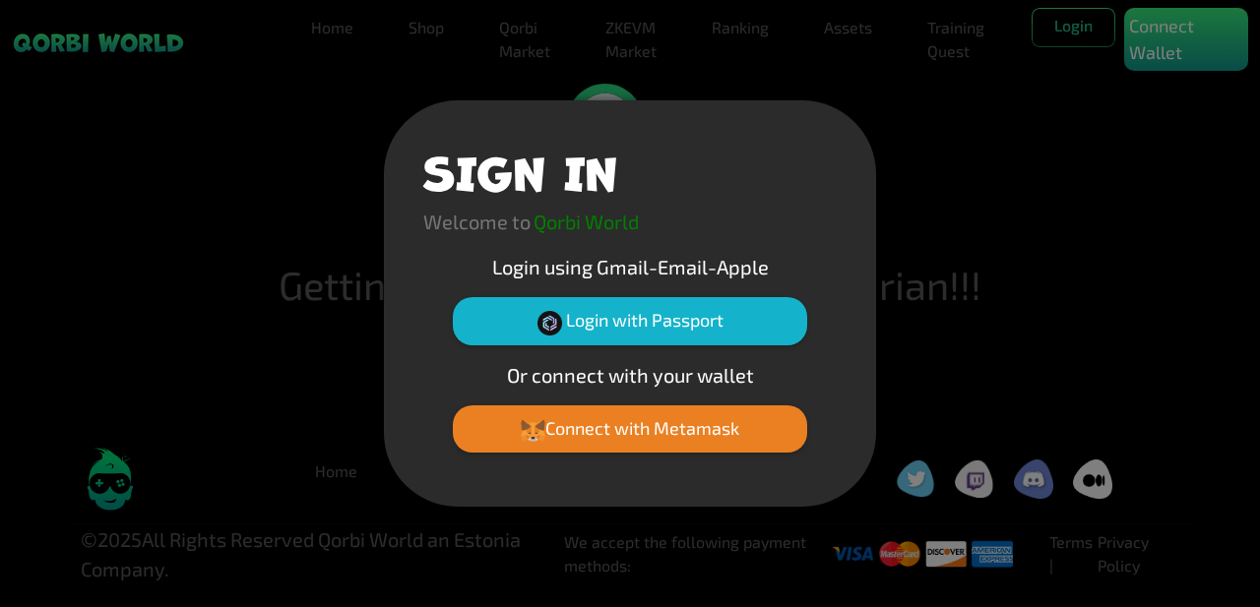
click at [840, 299] on div "SIGN IN Welcome to Qorbi World Login using Gmail-Email-Apple Login with Passpor…" at bounding box center [630, 302] width 492 height 405
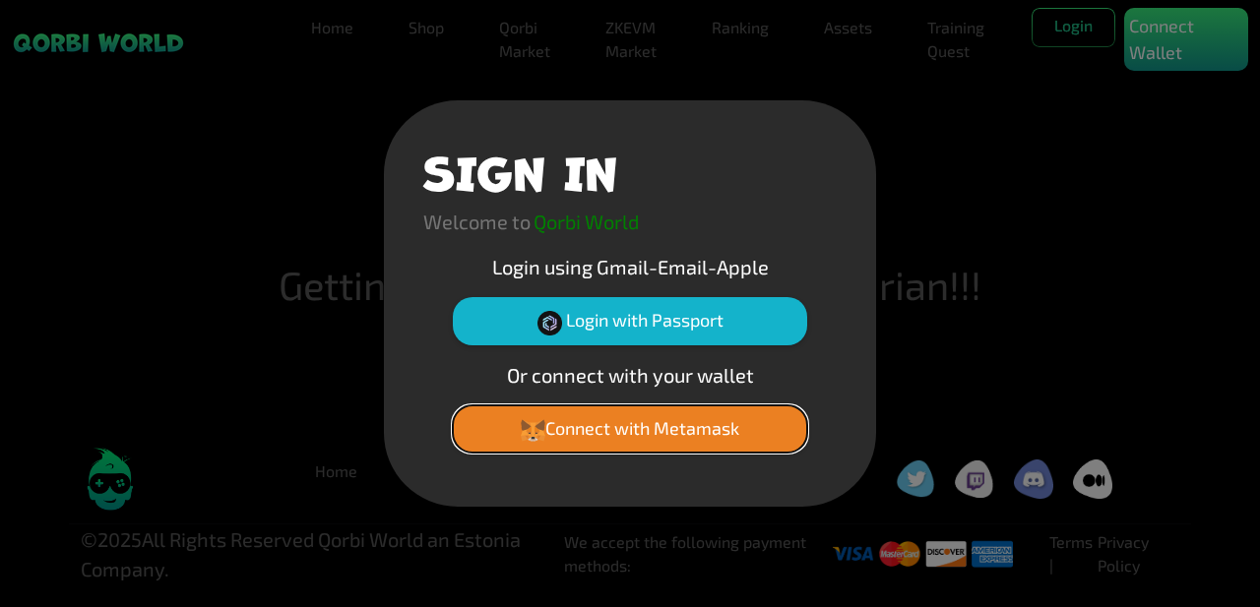
click at [667, 426] on button "Connect with Metamask" at bounding box center [630, 428] width 354 height 47
click at [659, 436] on button "Connect with Metamask" at bounding box center [630, 428] width 354 height 47
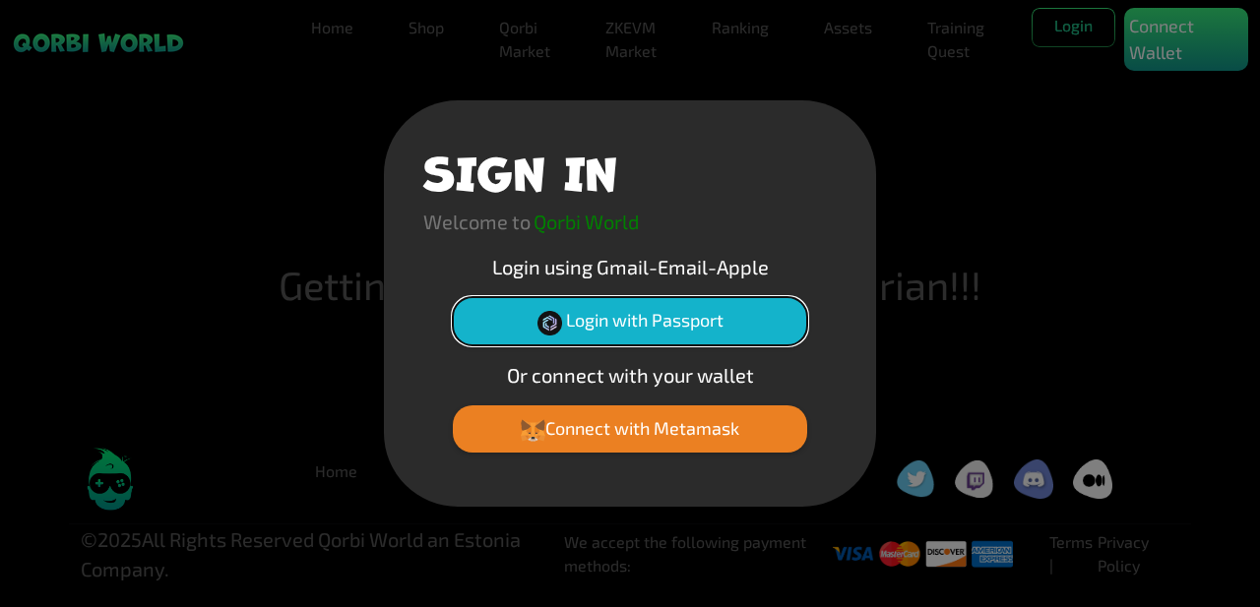
click at [674, 342] on button "Login with Passport" at bounding box center [630, 320] width 354 height 47
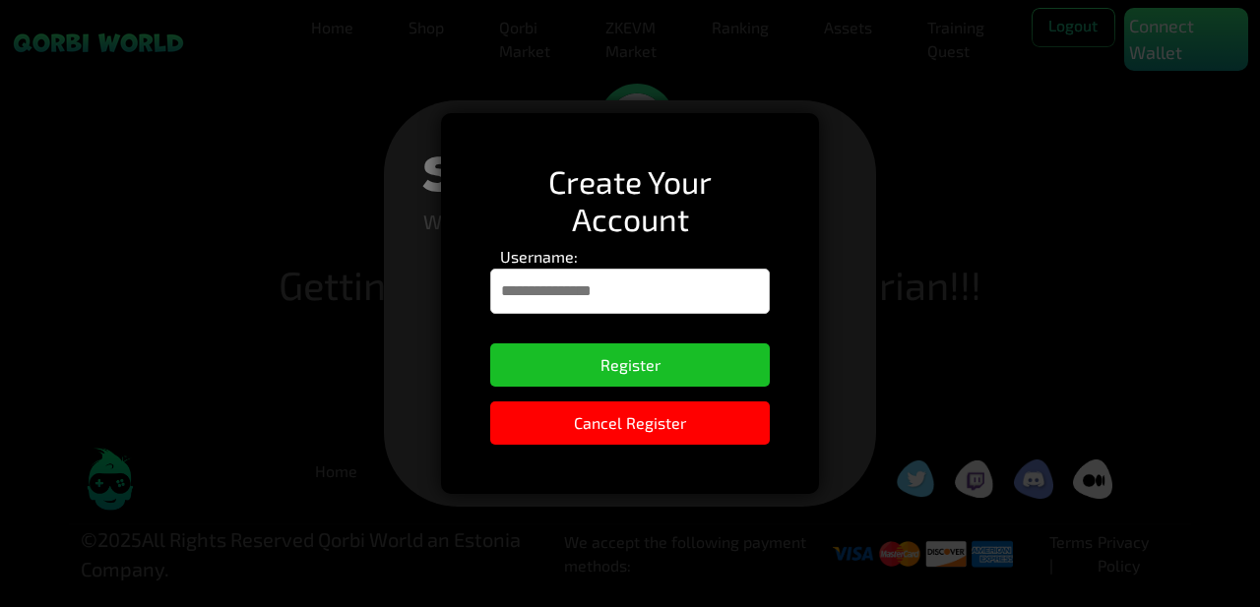
click at [606, 289] on input "Username:" at bounding box center [629, 291] width 279 height 45
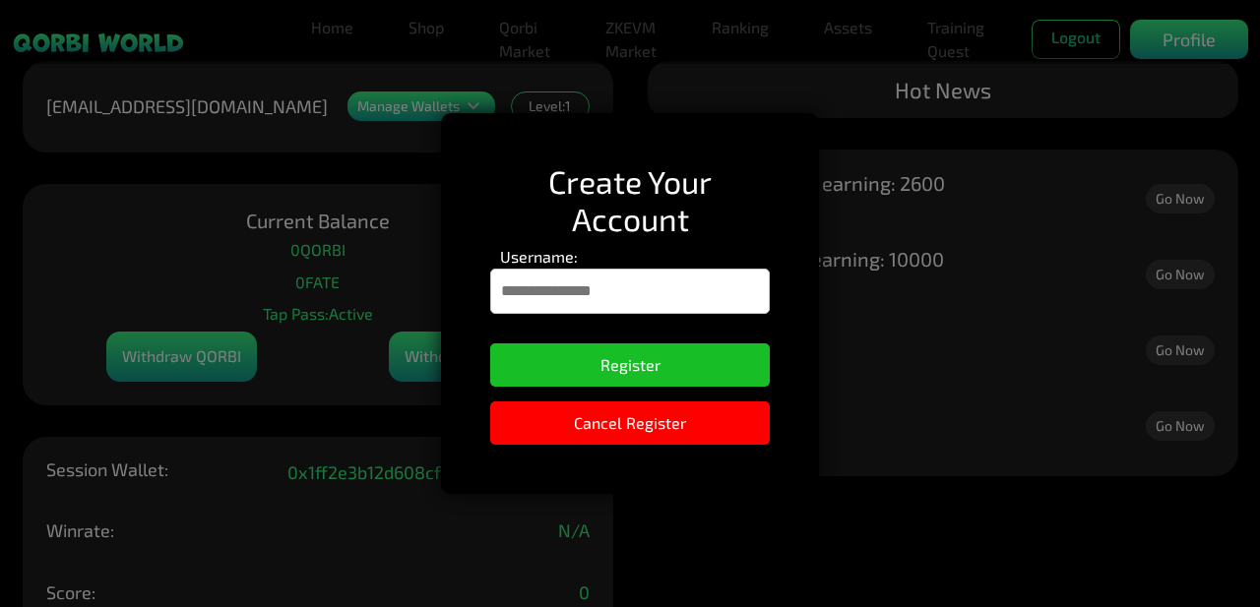
click at [612, 286] on input "Username:" at bounding box center [629, 291] width 279 height 45
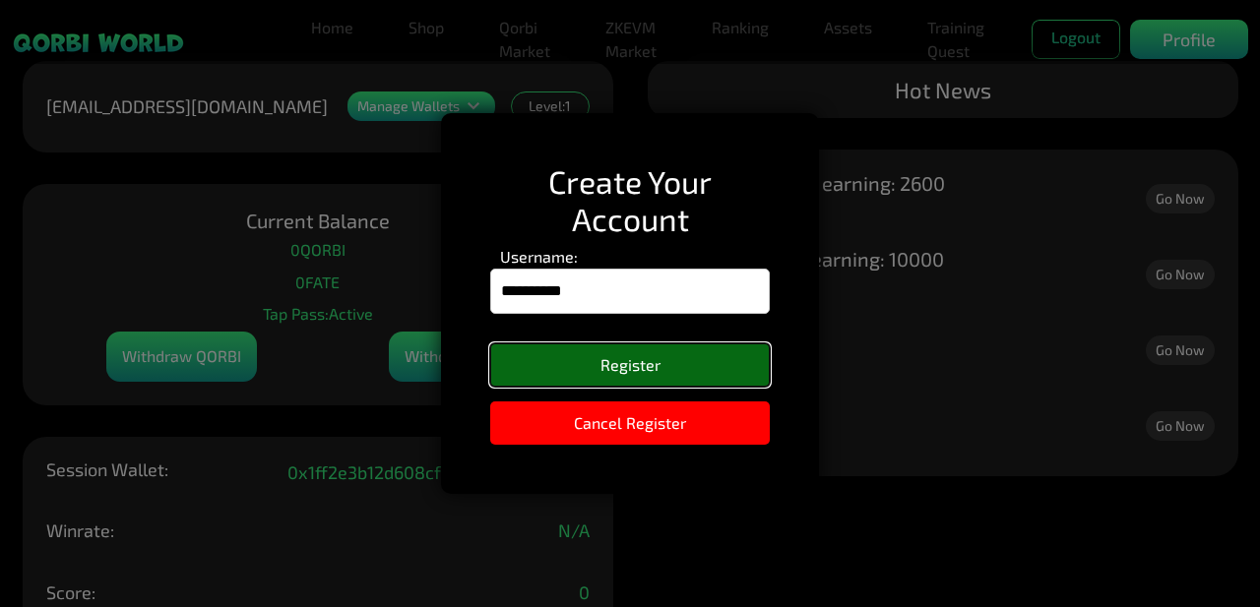
click at [624, 354] on button "Register" at bounding box center [629, 364] width 279 height 43
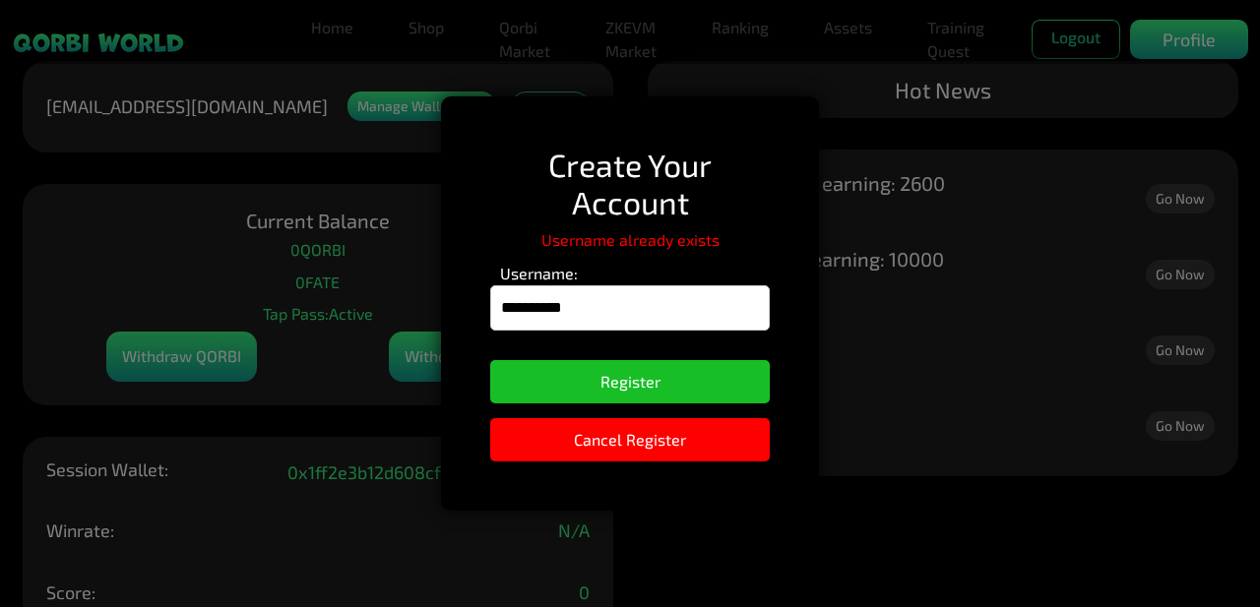
click at [588, 293] on input "**********" at bounding box center [629, 307] width 279 height 45
click at [585, 313] on input "**********" at bounding box center [629, 307] width 279 height 45
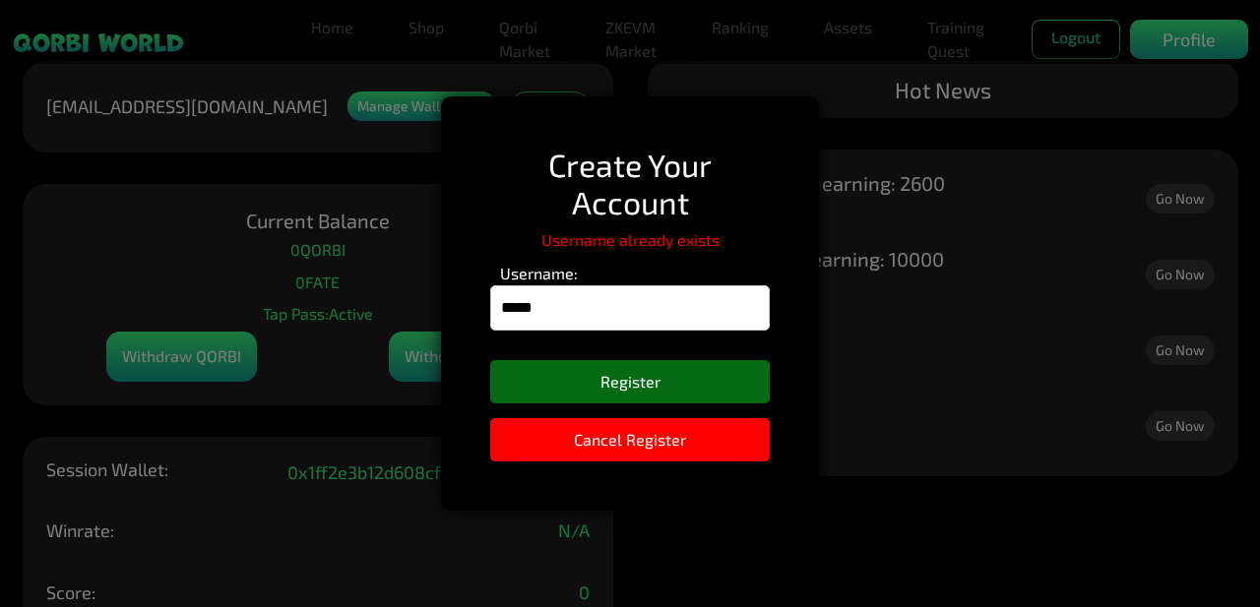
type input "*****"
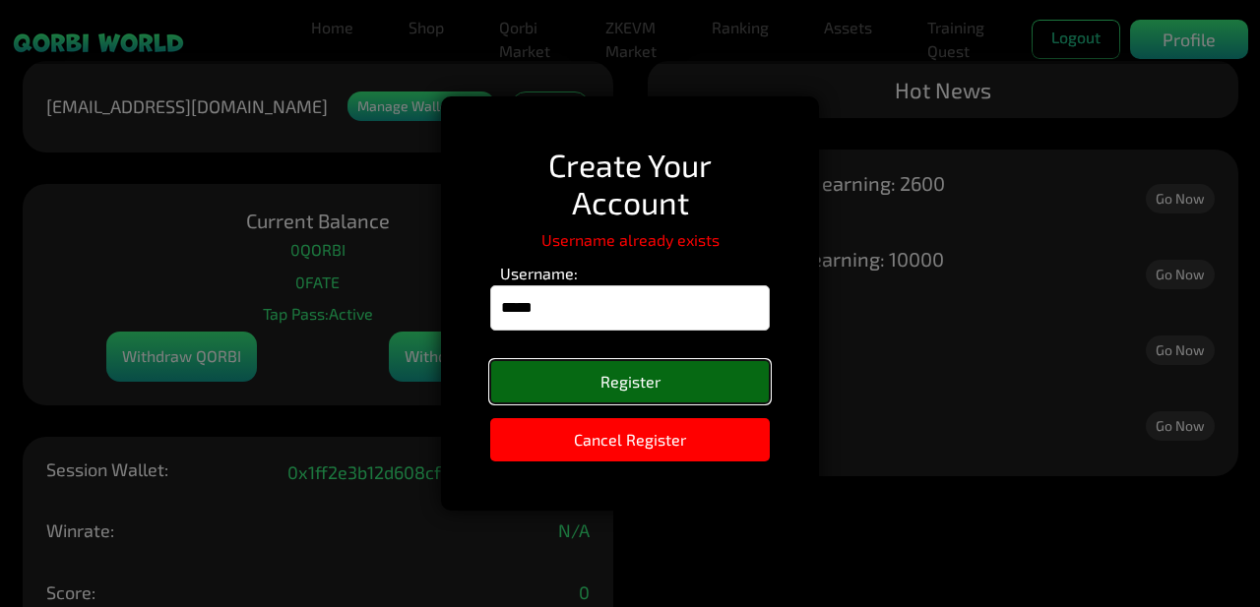
click at [523, 361] on button "Register" at bounding box center [629, 381] width 279 height 43
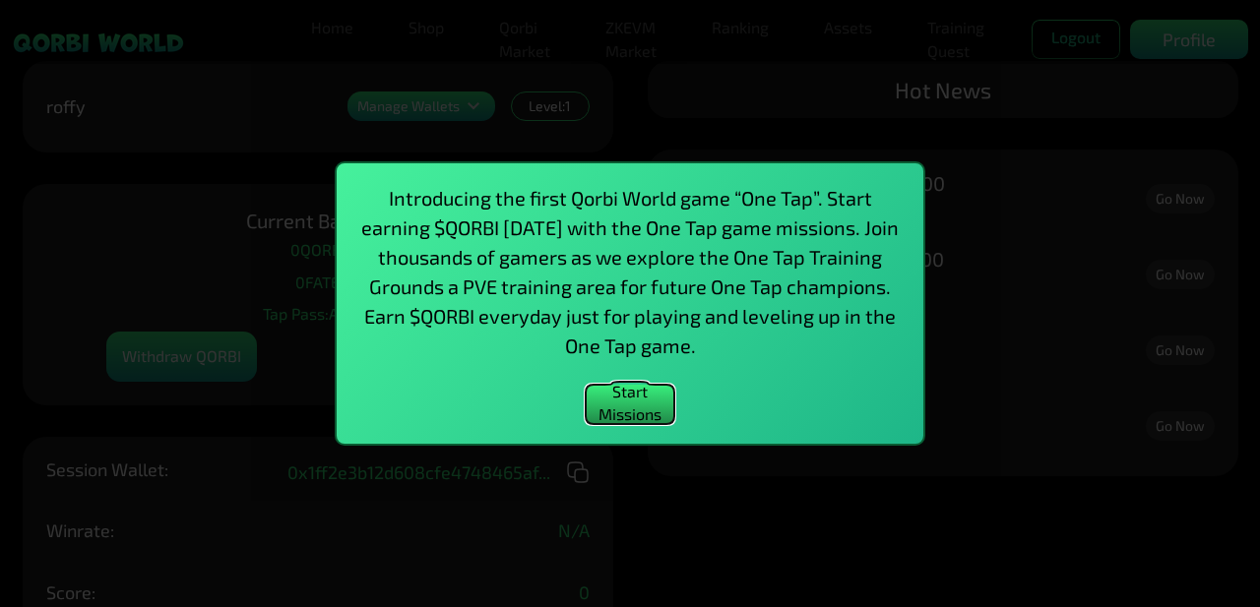
click at [619, 397] on button "Start Missions" at bounding box center [629, 404] width 89 height 39
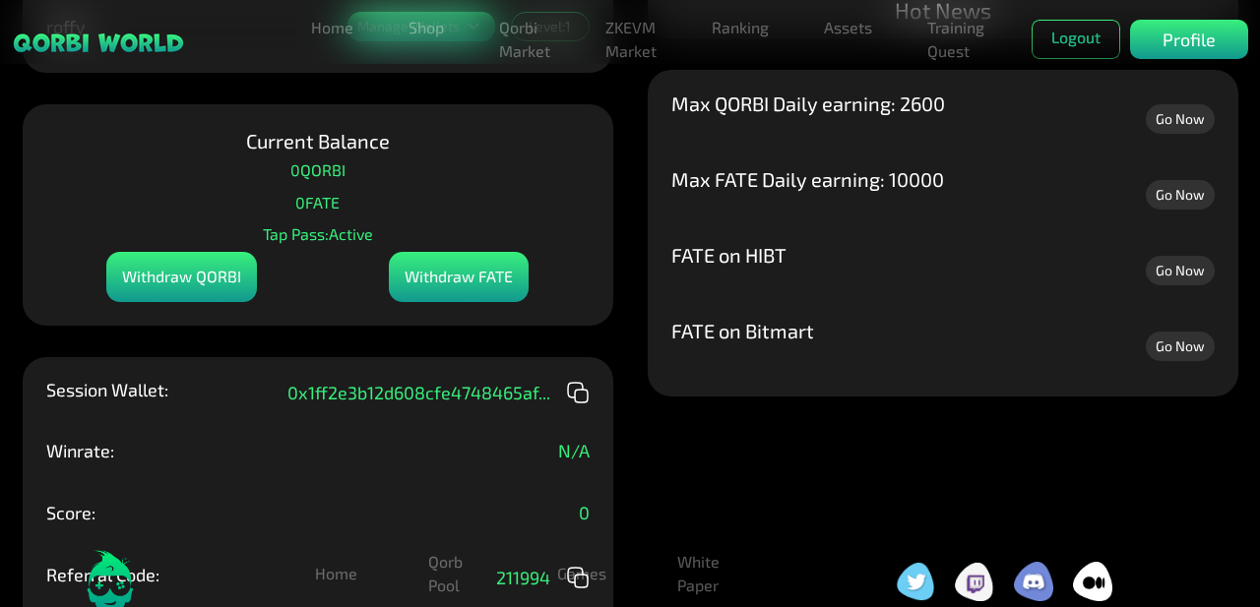
scroll to position [83, 0]
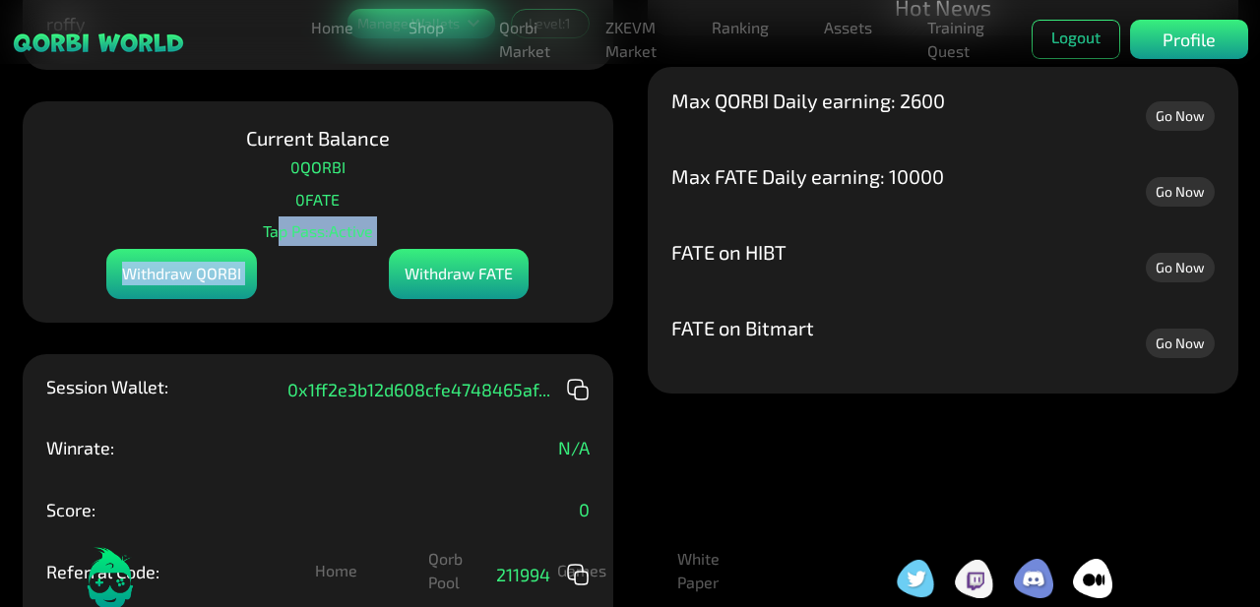
drag, startPoint x: 279, startPoint y: 234, endPoint x: 344, endPoint y: 318, distance: 105.9
click at [344, 318] on div "Current Balance 0 QORBI 0 FATE Tap Pass: Active Withdraw QORBI Withdraw FATE" at bounding box center [318, 211] width 590 height 221
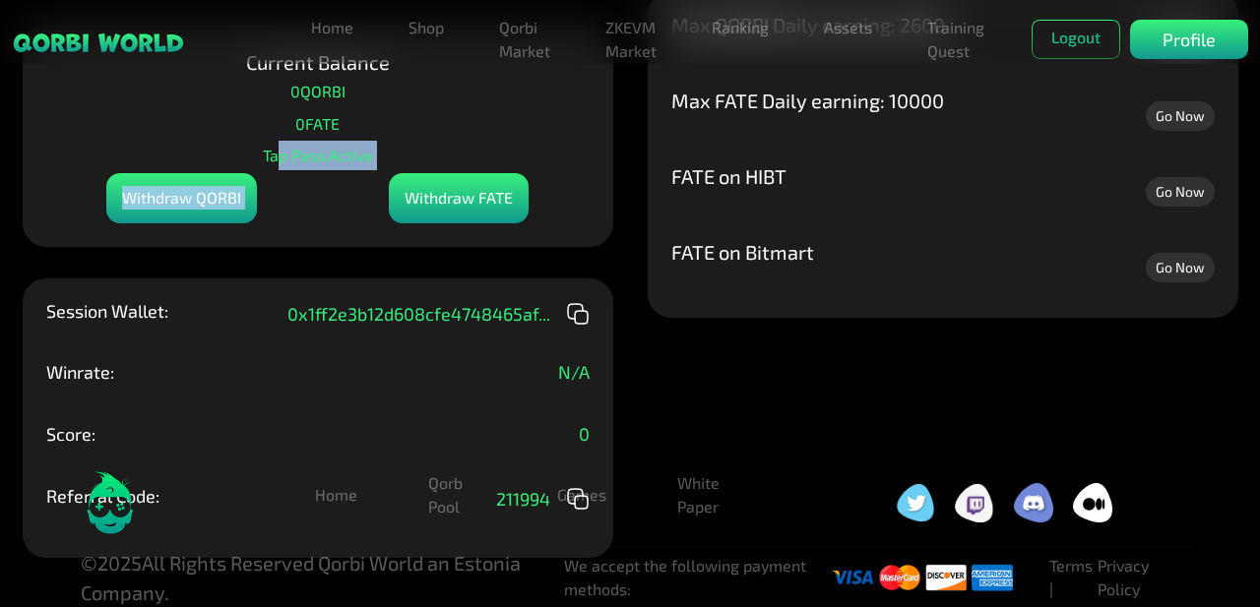
scroll to position [0, 0]
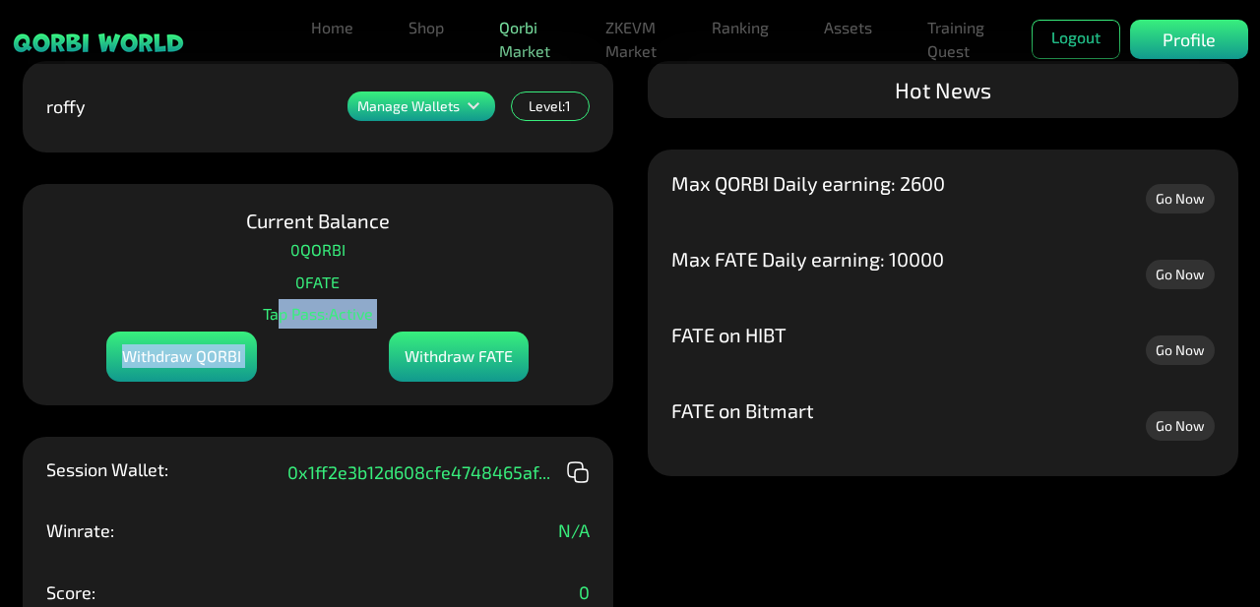
click at [495, 44] on link "Qorbi Market" at bounding box center [524, 39] width 67 height 63
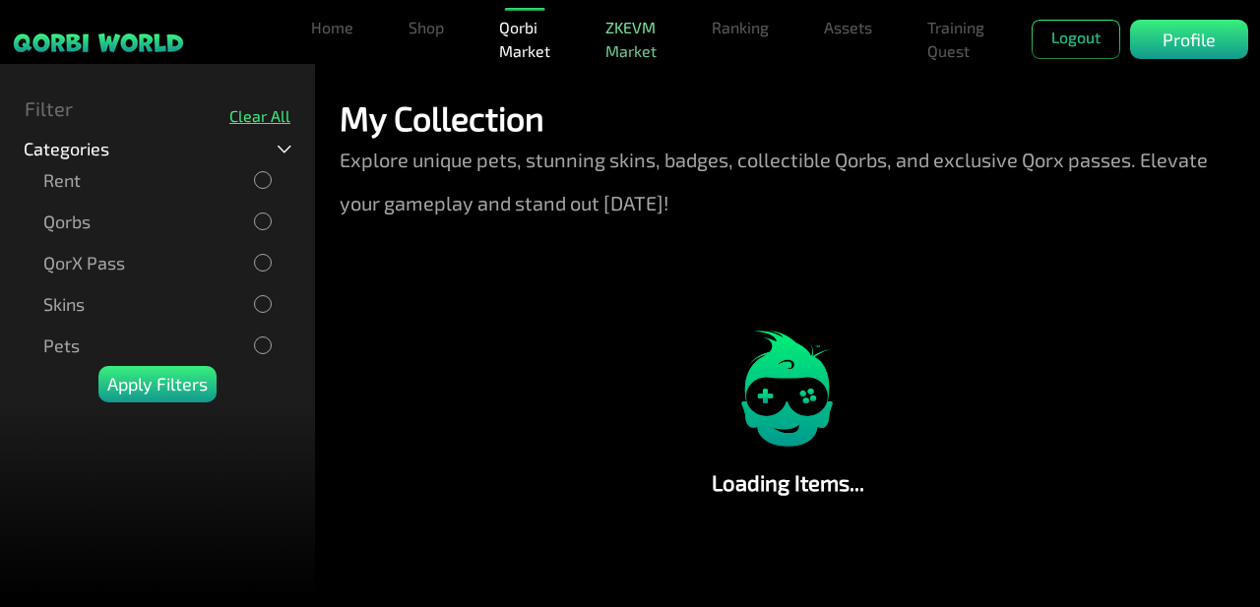
click at [607, 60] on link "ZKEVM Market" at bounding box center [630, 39] width 67 height 63
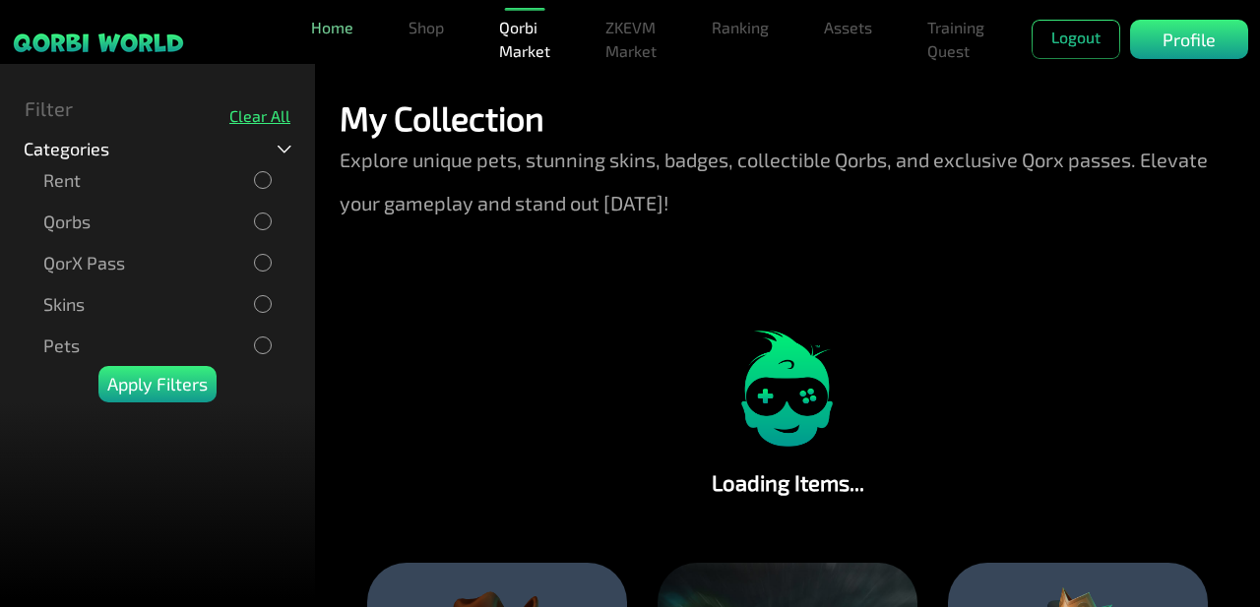
click at [311, 25] on link "Home" at bounding box center [332, 27] width 58 height 39
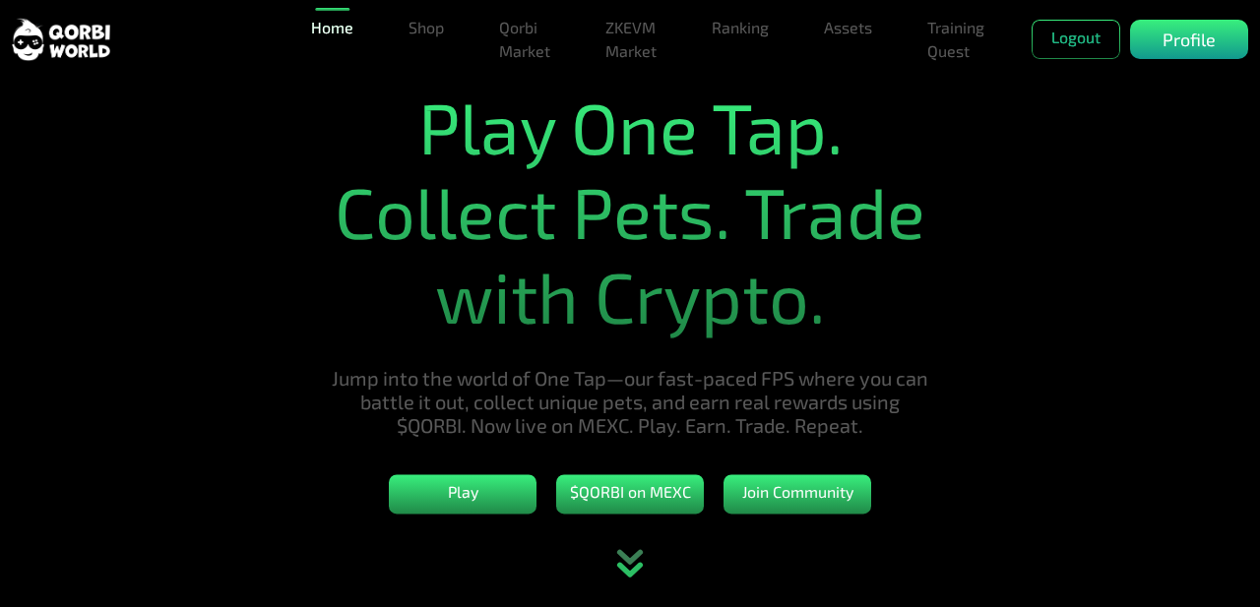
click at [311, 25] on link "Home" at bounding box center [332, 27] width 58 height 39
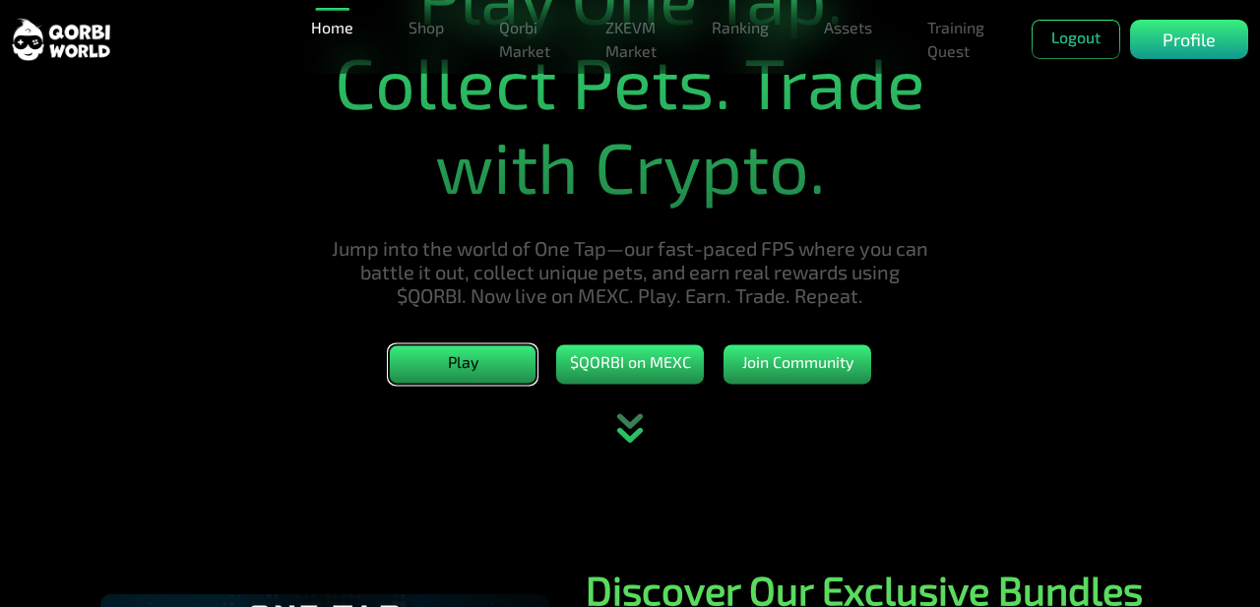
click at [479, 379] on button "Play" at bounding box center [463, 363] width 148 height 39
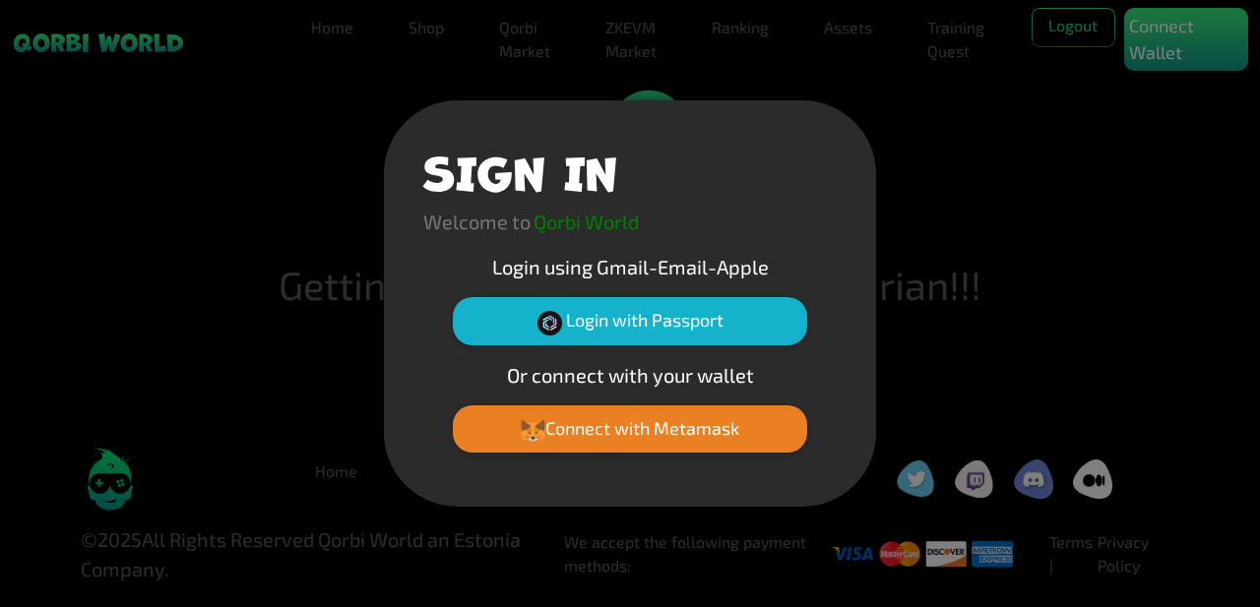
click at [701, 306] on button "Login with Passport" at bounding box center [630, 320] width 354 height 47
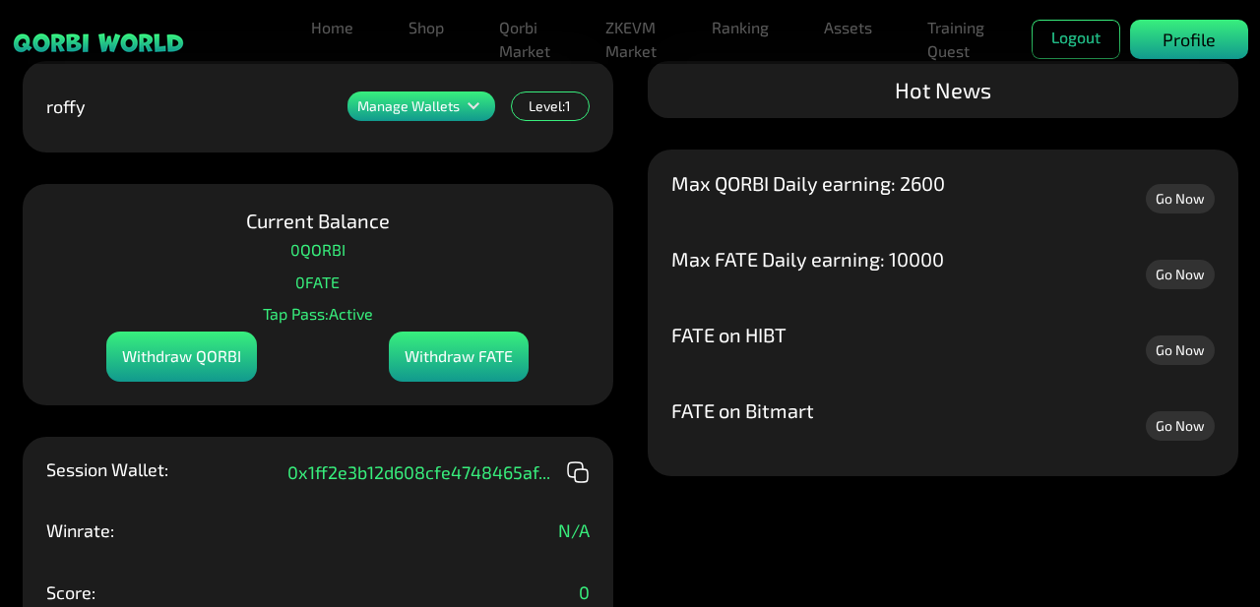
click at [1208, 29] on p "Profile" at bounding box center [1188, 40] width 53 height 27
click at [1182, 50] on p "Profile" at bounding box center [1188, 40] width 53 height 27
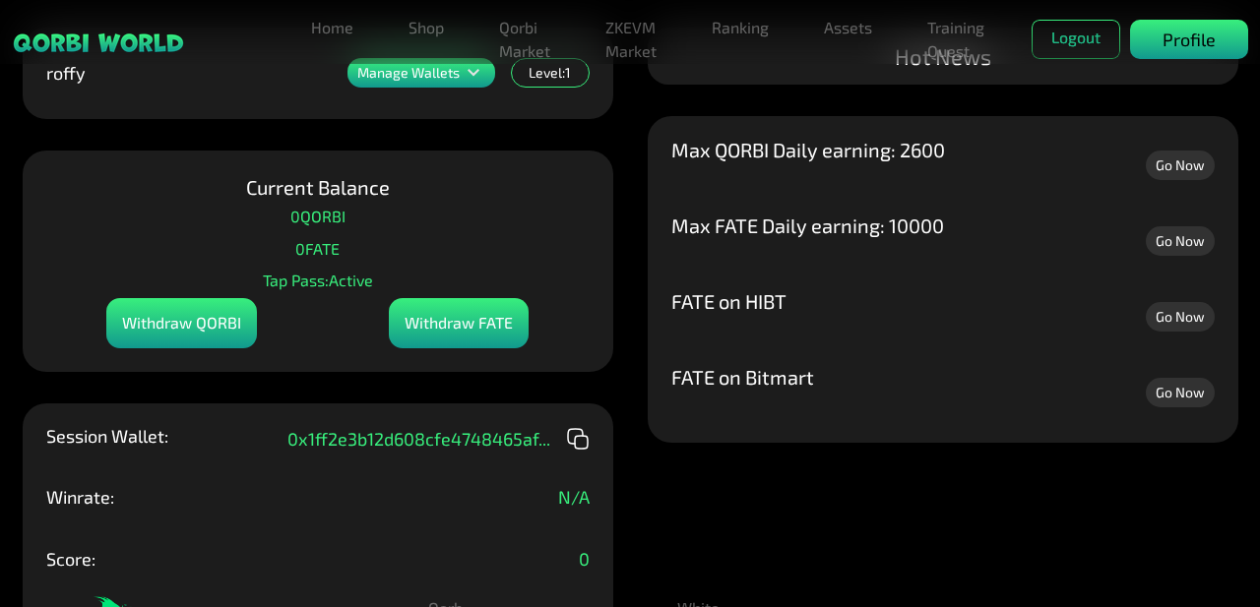
click at [1164, 24] on div "Profile" at bounding box center [1189, 39] width 118 height 39
